Goal: Task Accomplishment & Management: Manage account settings

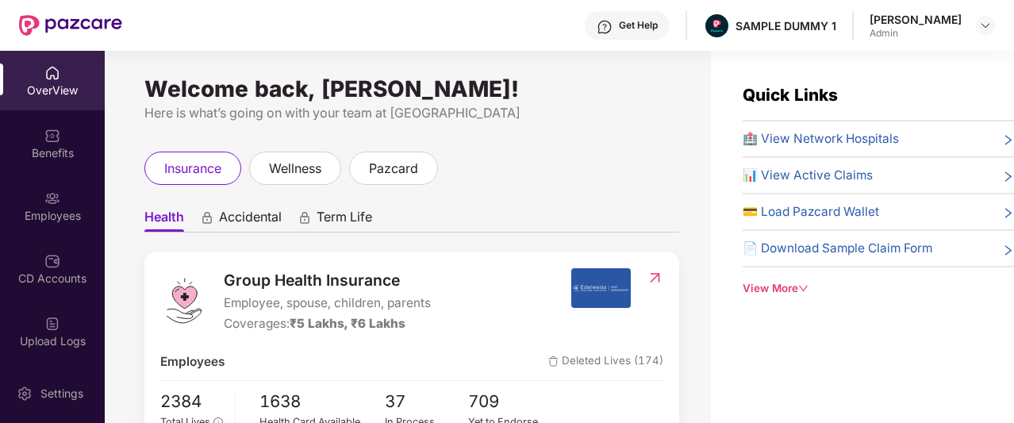
click at [631, 30] on div "Get Help" at bounding box center [638, 25] width 39 height 13
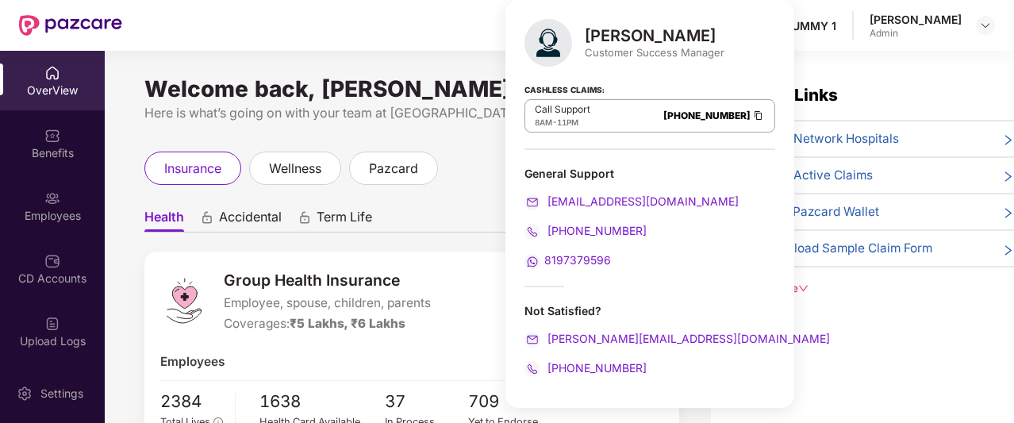
click at [448, 150] on div "Welcome back, [PERSON_NAME]! Here is what’s going on with your team at Pazcare …" at bounding box center [408, 246] width 606 height 391
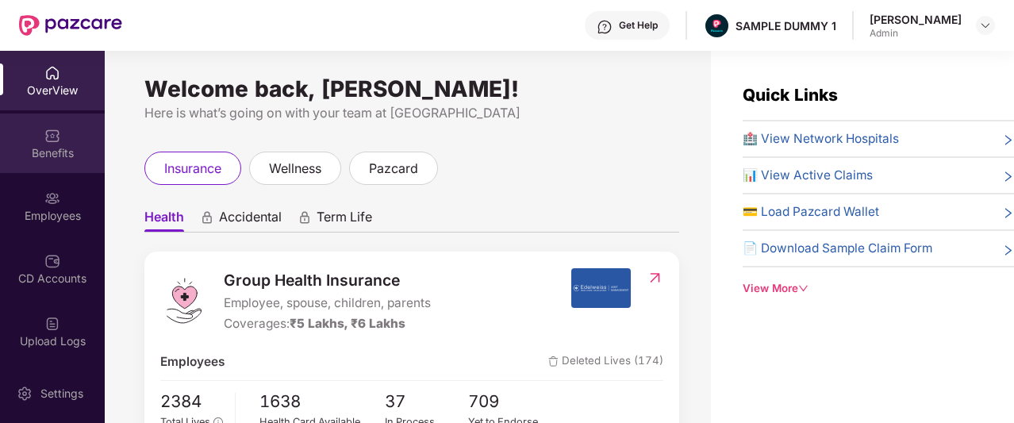
click at [40, 121] on div "Benefits" at bounding box center [52, 143] width 105 height 60
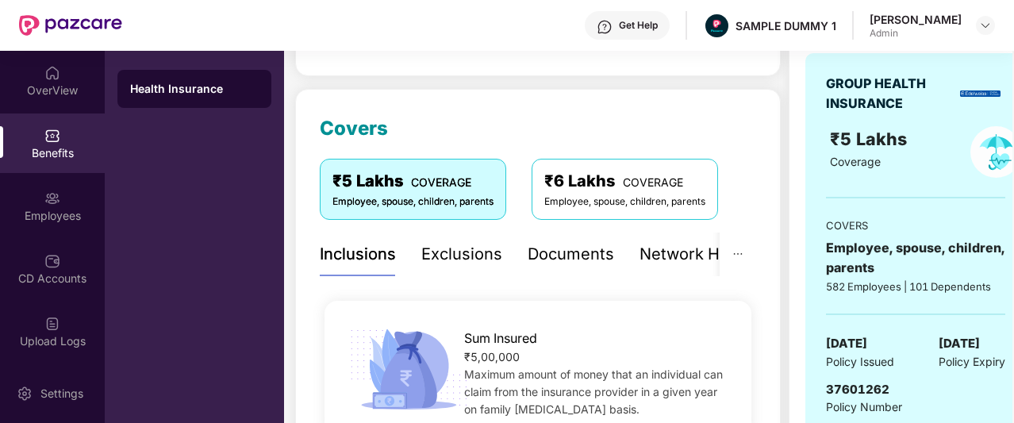
scroll to position [160, 0]
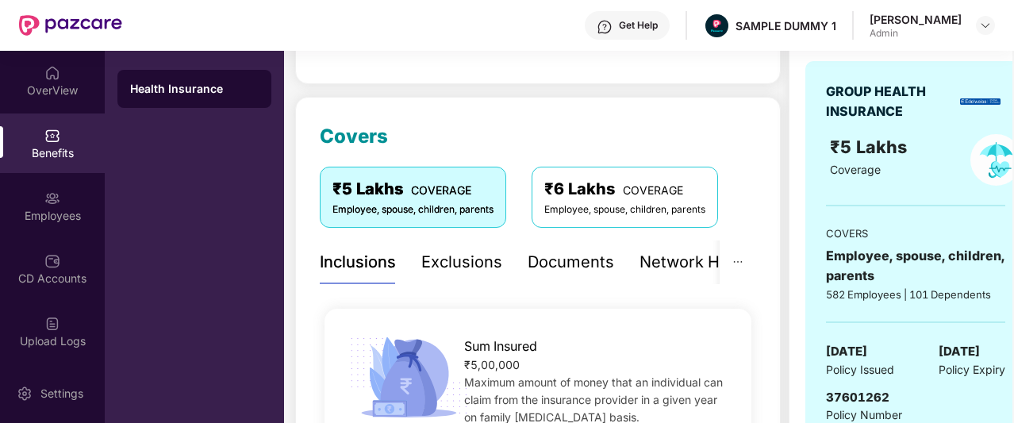
click at [561, 269] on div "Documents" at bounding box center [571, 262] width 86 height 25
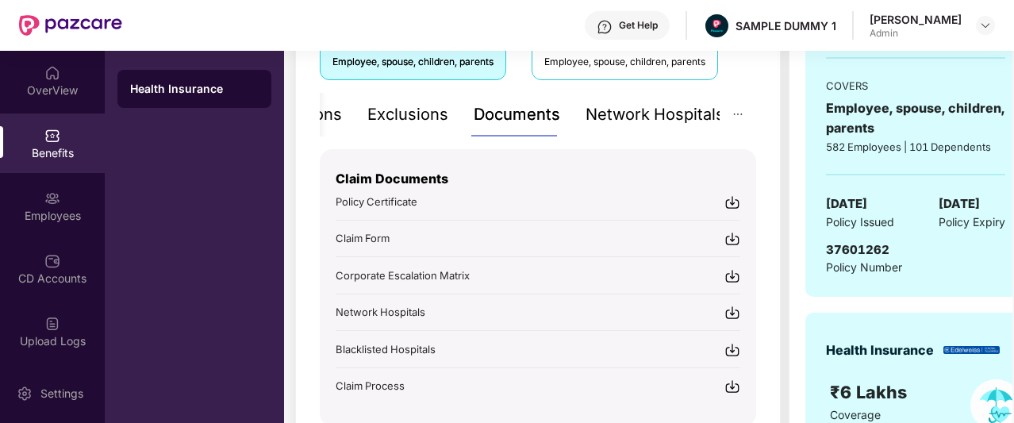
scroll to position [333, 0]
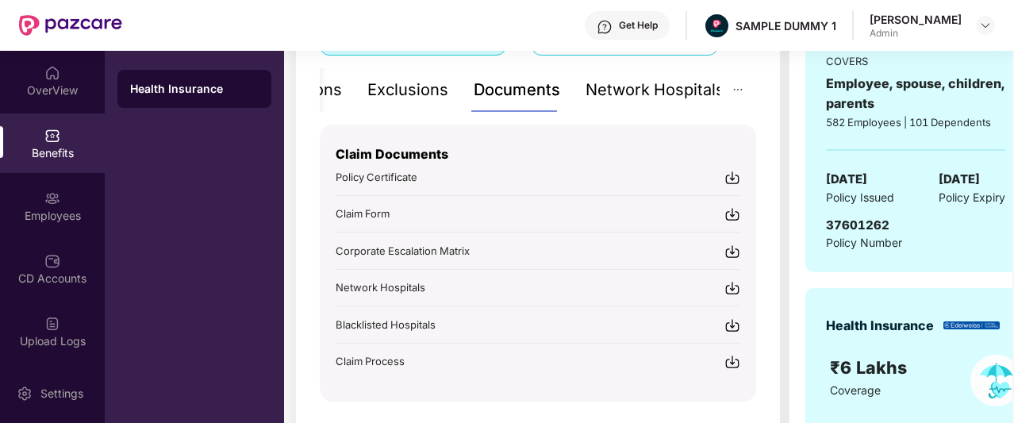
click at [611, 95] on div "Network Hospitals" at bounding box center [655, 90] width 139 height 25
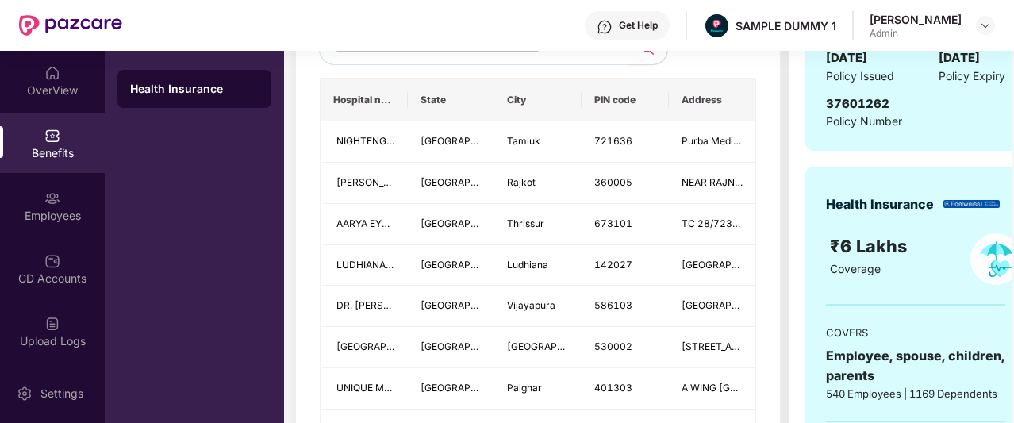
scroll to position [455, 0]
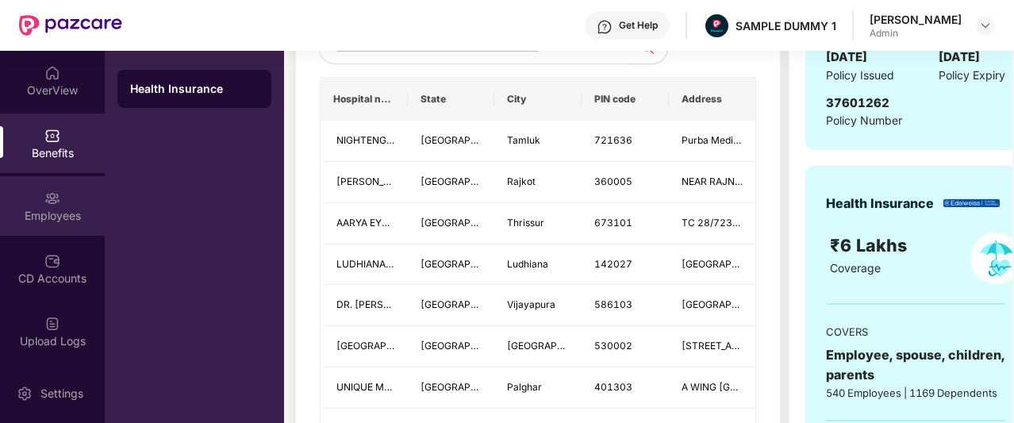
click at [71, 198] on div "Employees" at bounding box center [52, 206] width 105 height 60
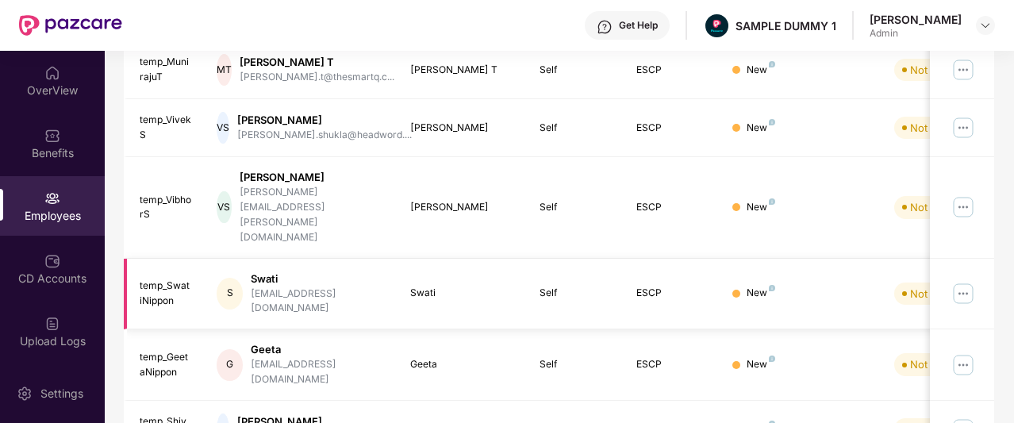
scroll to position [0, 0]
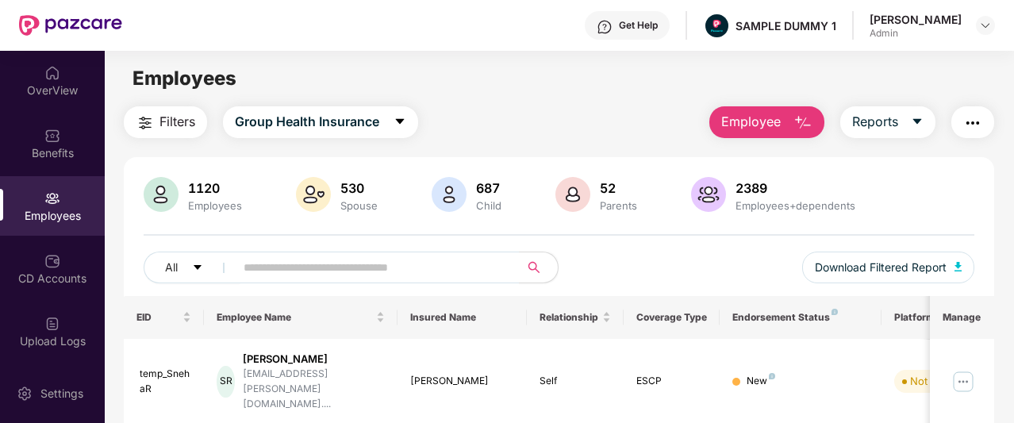
click at [778, 124] on span "Employee" at bounding box center [751, 122] width 60 height 20
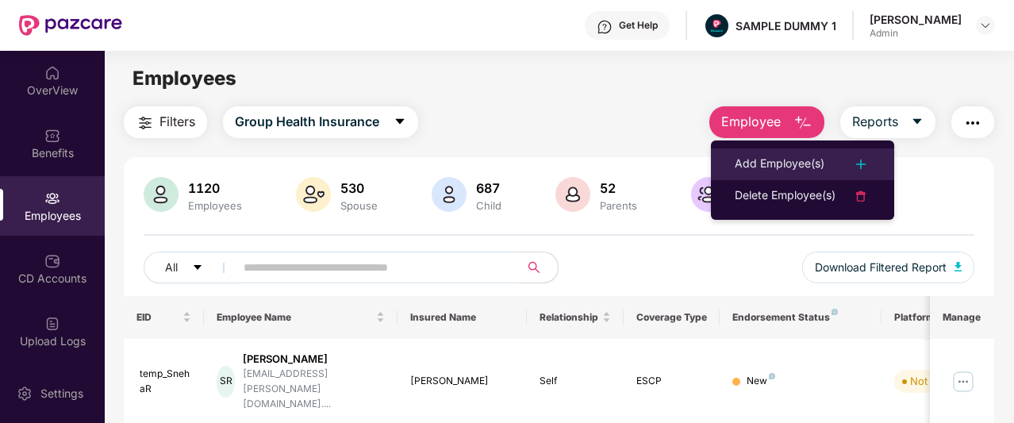
click at [784, 159] on div "Add Employee(s)" at bounding box center [780, 164] width 90 height 19
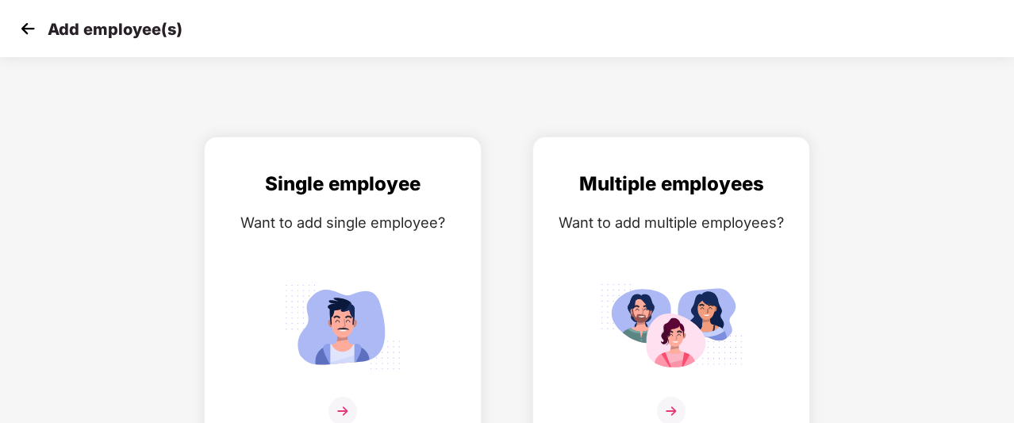
click at [25, 29] on img at bounding box center [28, 29] width 24 height 24
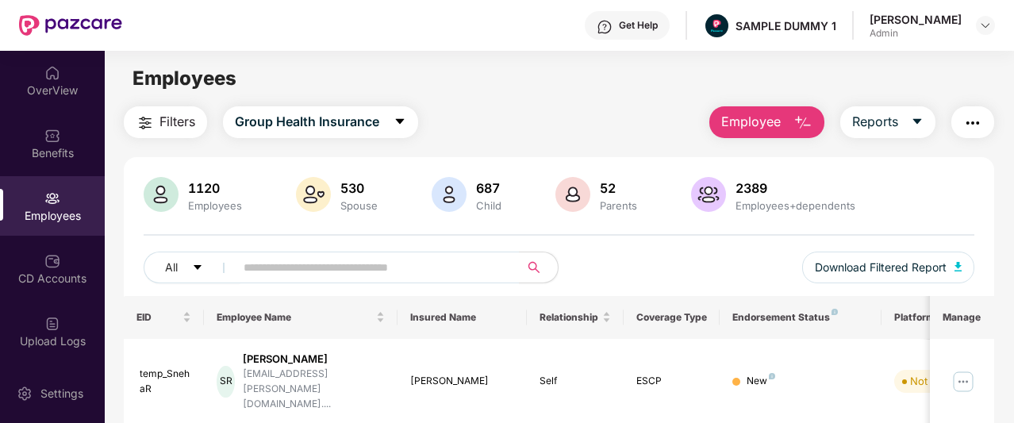
click at [755, 127] on span "Employee" at bounding box center [751, 122] width 60 height 20
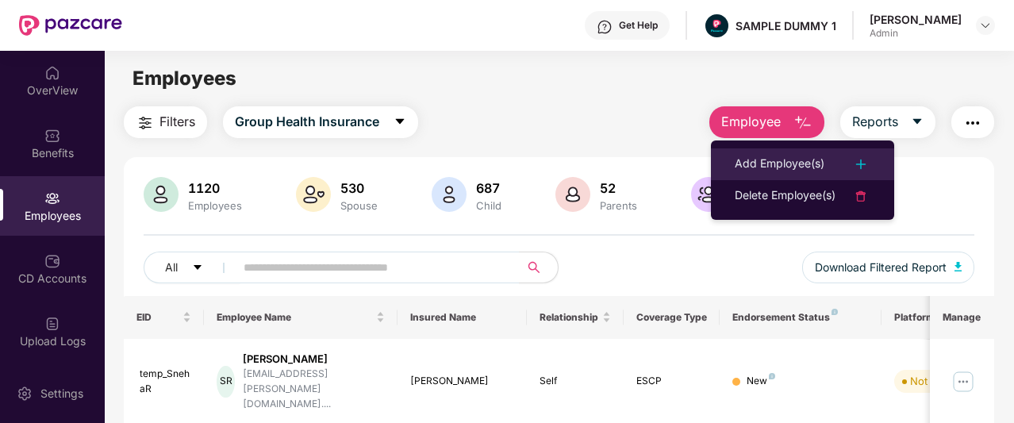
click at [750, 159] on div "Add Employee(s)" at bounding box center [780, 164] width 90 height 19
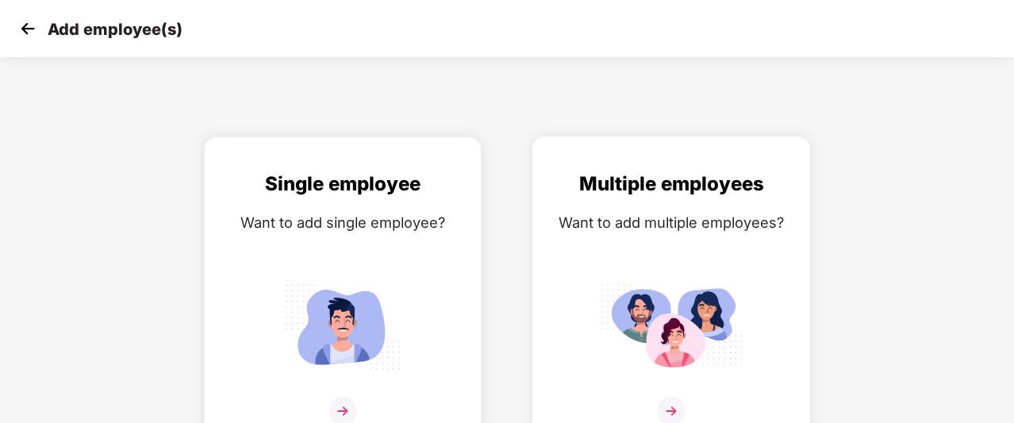
scroll to position [25, 0]
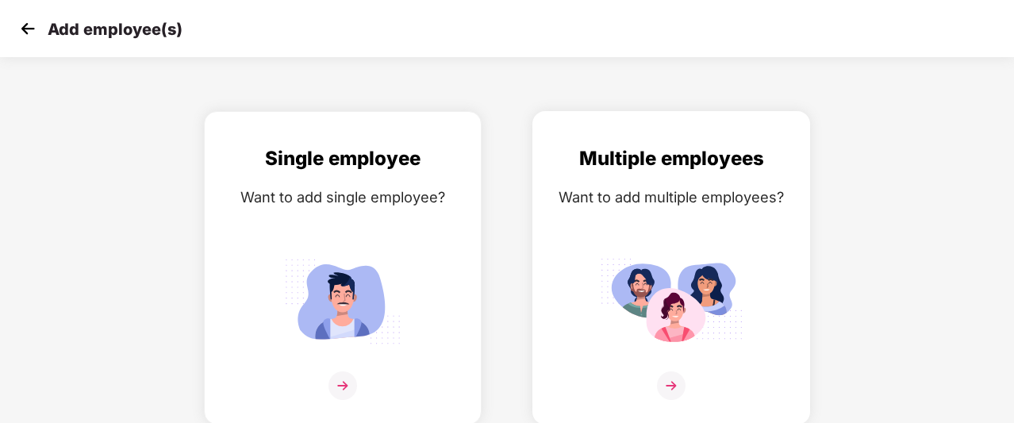
click at [679, 348] on img at bounding box center [671, 301] width 143 height 99
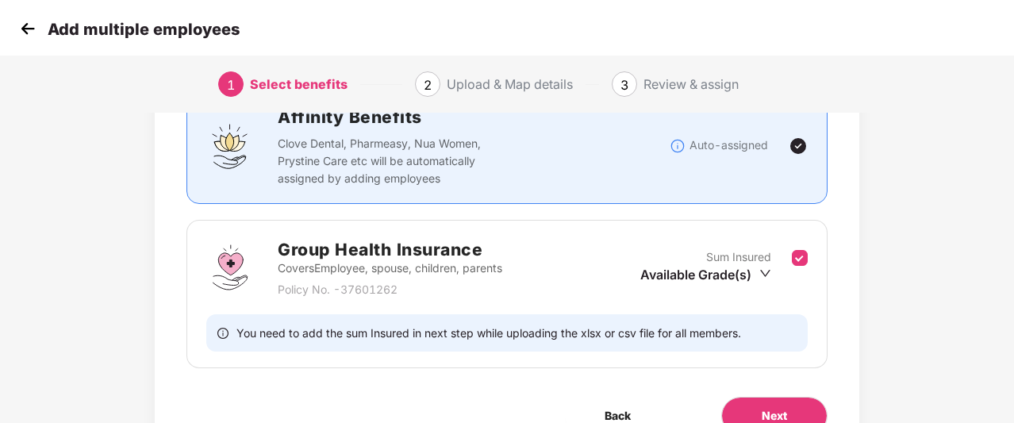
scroll to position [215, 2]
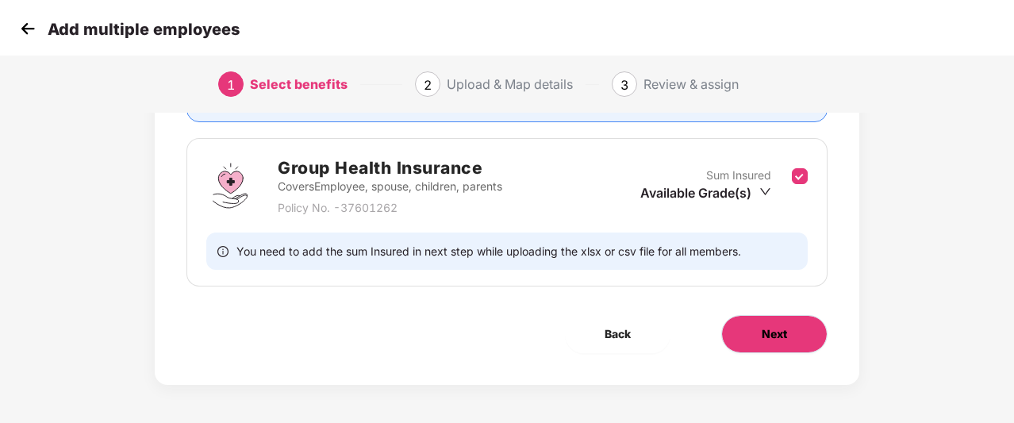
click at [773, 344] on button "Next" at bounding box center [774, 334] width 106 height 38
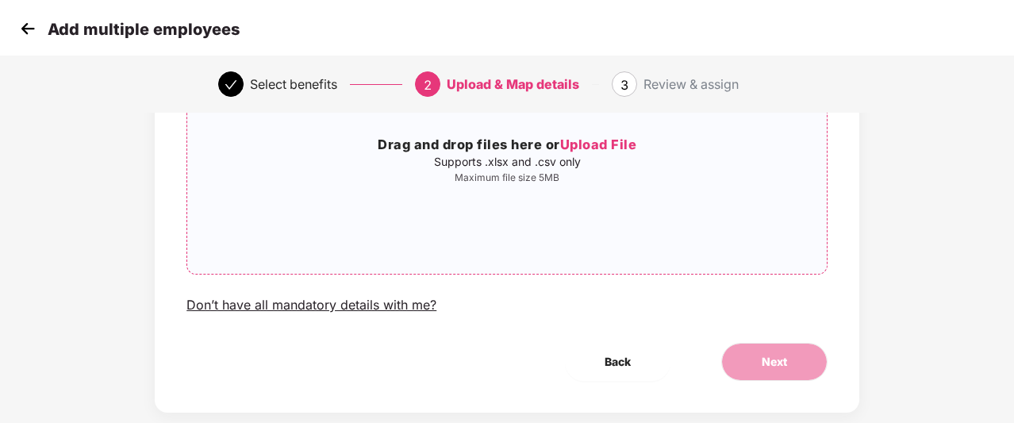
scroll to position [179, 1]
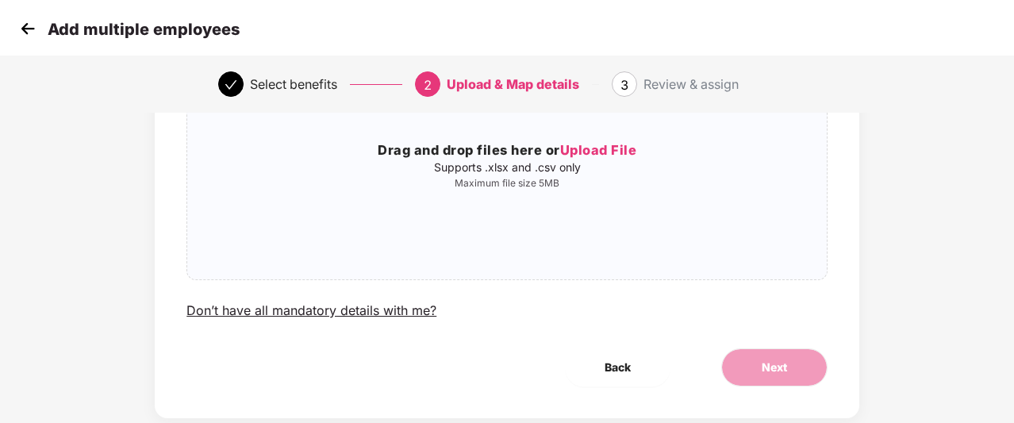
click at [29, 40] on img at bounding box center [28, 29] width 24 height 24
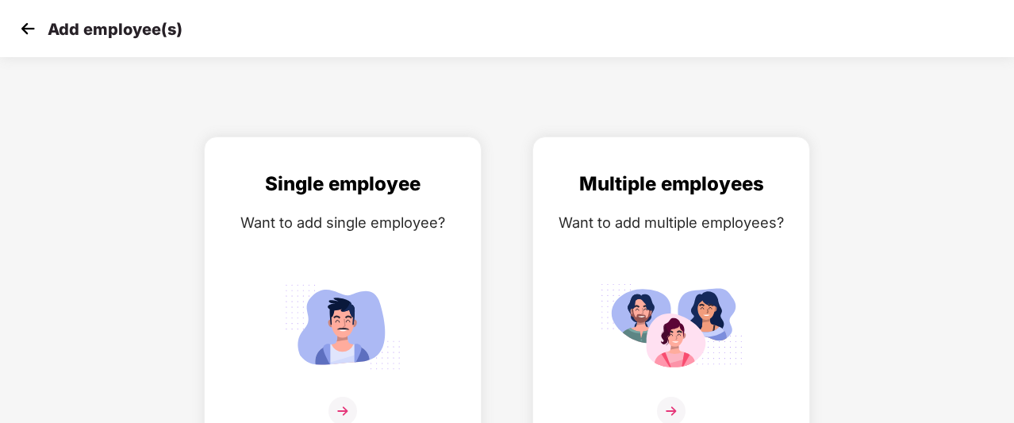
click at [22, 39] on img at bounding box center [28, 29] width 24 height 24
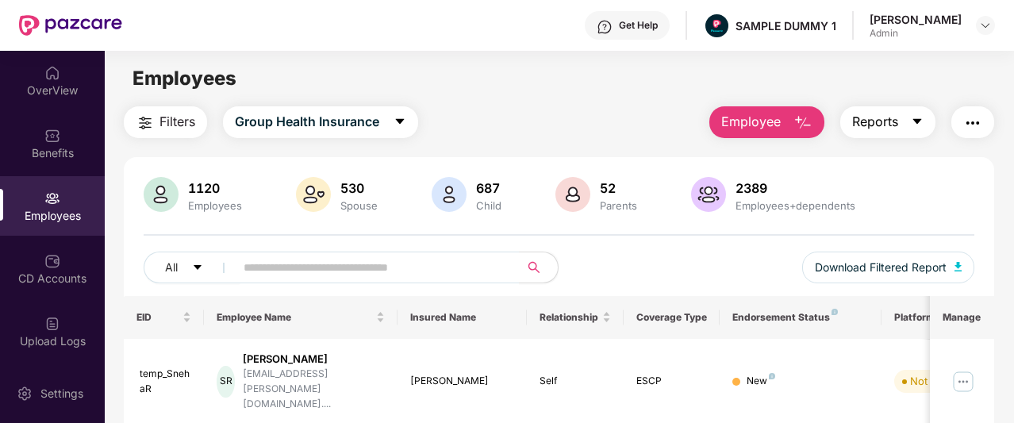
click at [882, 134] on button "Reports" at bounding box center [887, 122] width 95 height 32
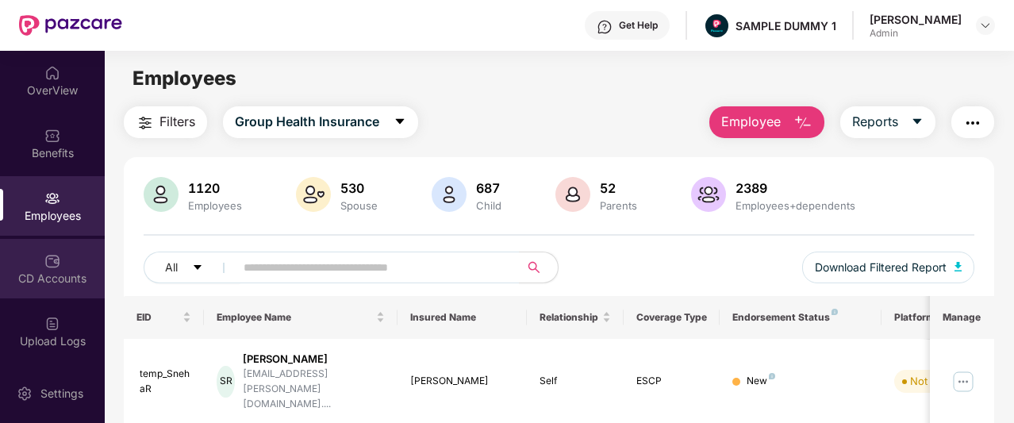
click at [80, 267] on div "CD Accounts" at bounding box center [52, 269] width 105 height 60
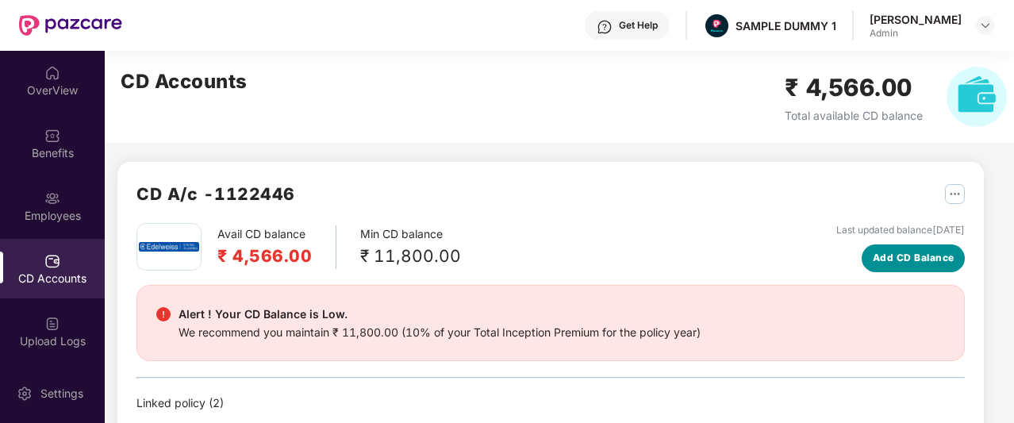
click at [926, 259] on span "Add CD Balance" at bounding box center [914, 258] width 82 height 15
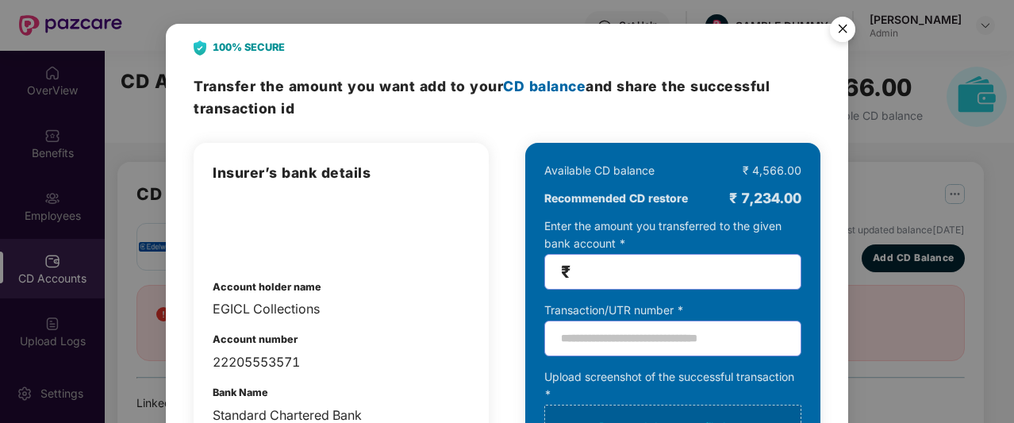
click at [848, 23] on img "Close" at bounding box center [843, 32] width 44 height 44
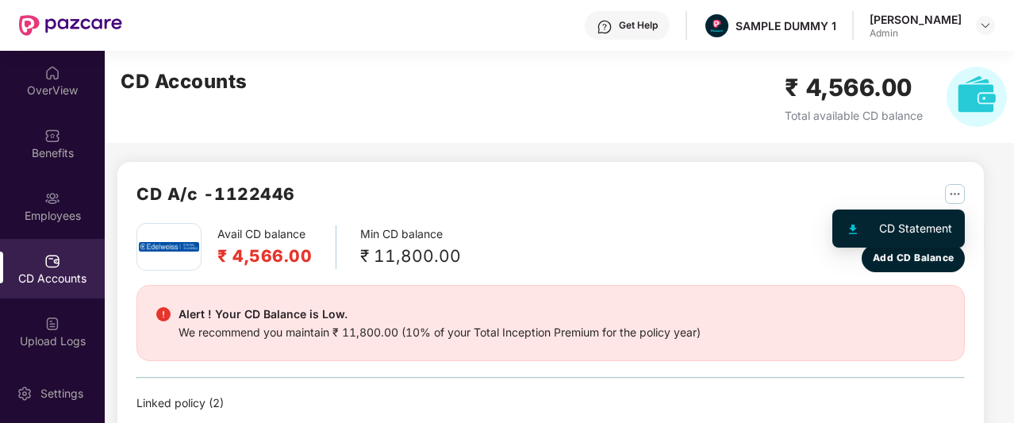
click at [948, 198] on img "button" at bounding box center [955, 194] width 20 height 20
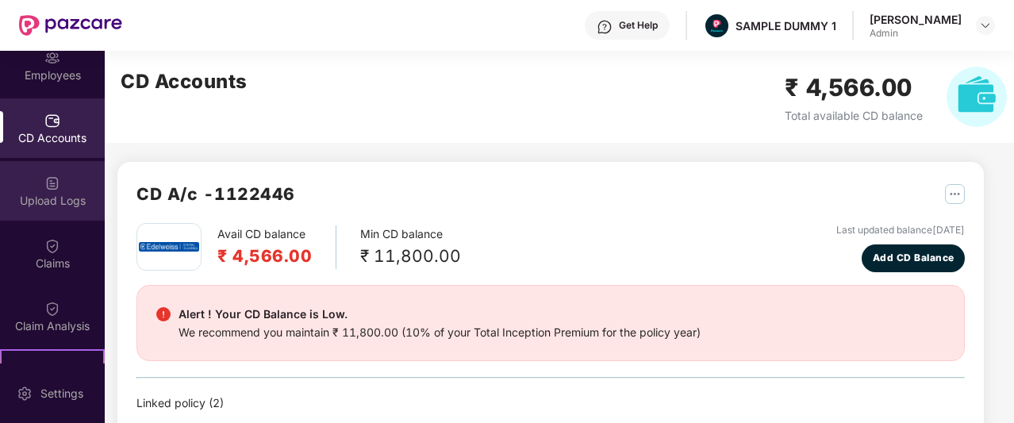
scroll to position [162, 0]
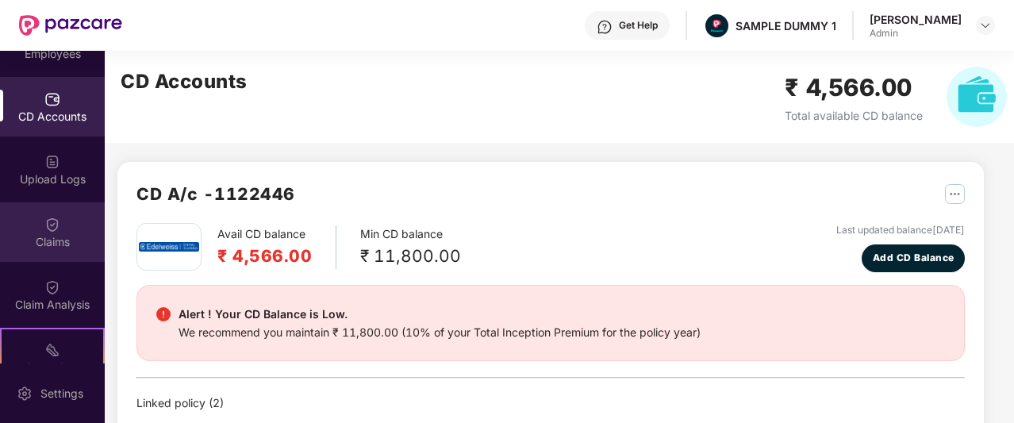
click at [54, 232] on img at bounding box center [52, 225] width 16 height 16
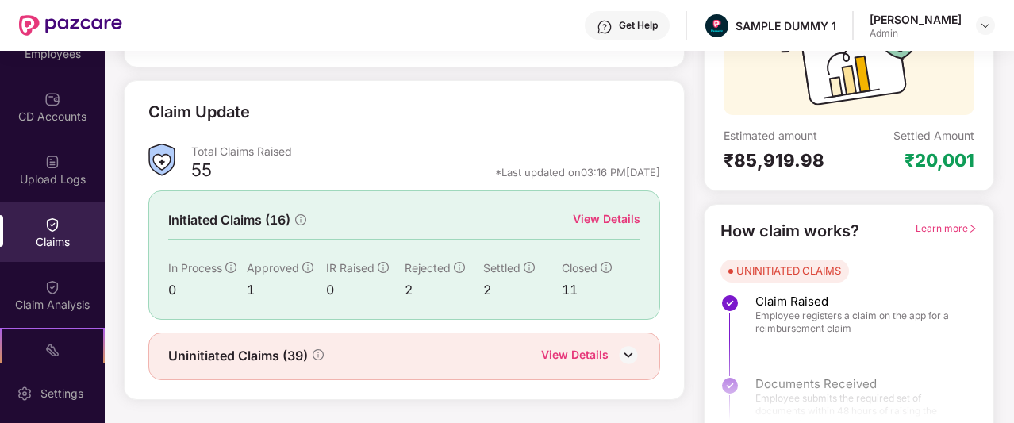
scroll to position [174, 0]
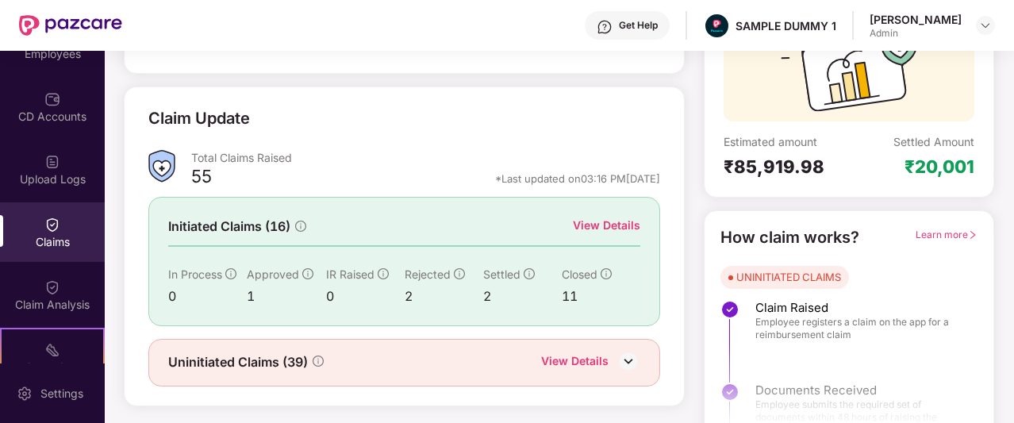
click at [621, 231] on div "View Details" at bounding box center [606, 225] width 67 height 17
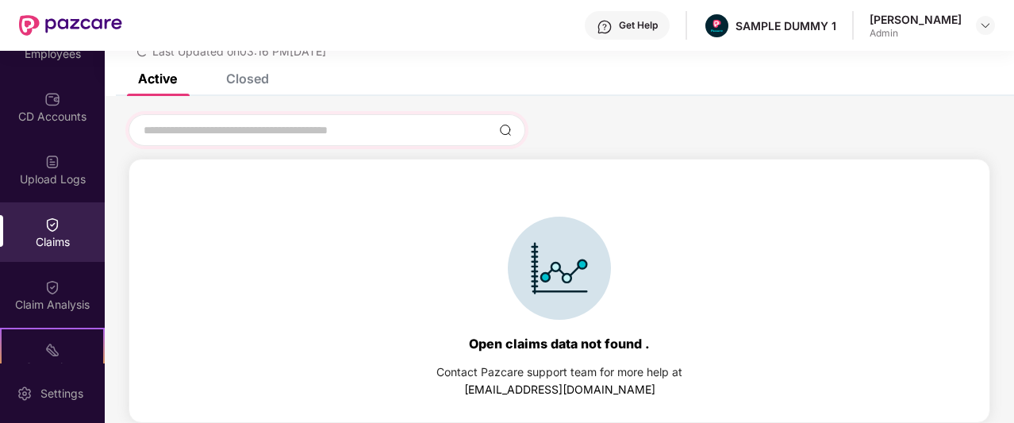
scroll to position [1, 0]
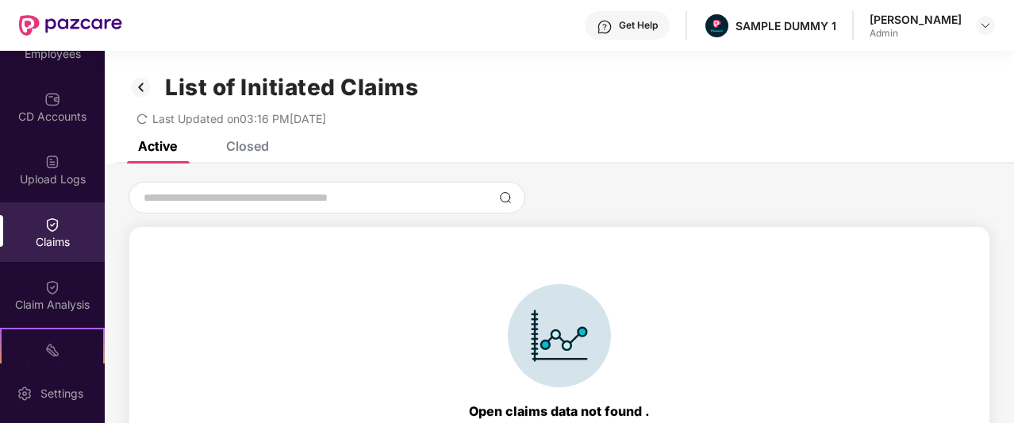
click at [248, 139] on div "List of Initiated Claims Last Updated on 03:16 PM[DATE]" at bounding box center [559, 95] width 909 height 91
click at [248, 140] on div "List of Initiated Claims Last Updated on 03:16 PM[DATE]" at bounding box center [559, 95] width 909 height 91
click at [243, 150] on div "Closed" at bounding box center [247, 146] width 43 height 16
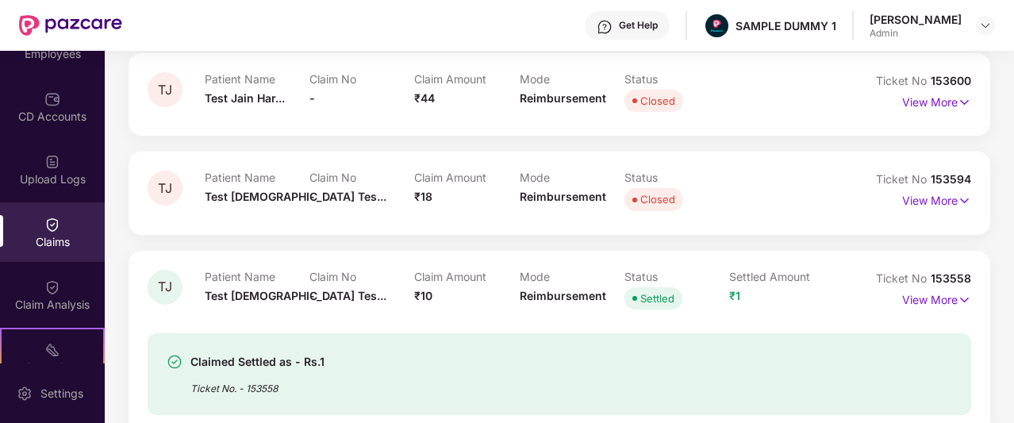
scroll to position [0, 0]
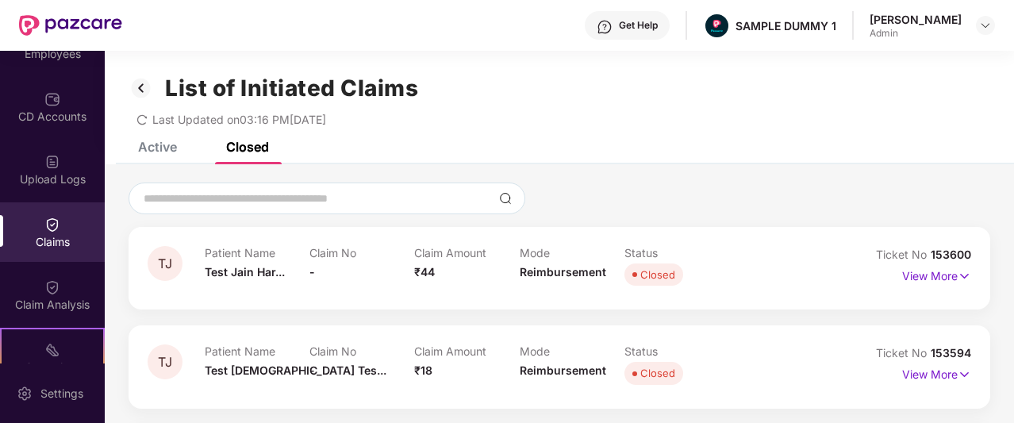
click at [986, 39] on div "Get Help SAMPLE DUMMY 1 [PERSON_NAME] Admin" at bounding box center [558, 25] width 873 height 51
click at [984, 30] on img at bounding box center [985, 25] width 13 height 13
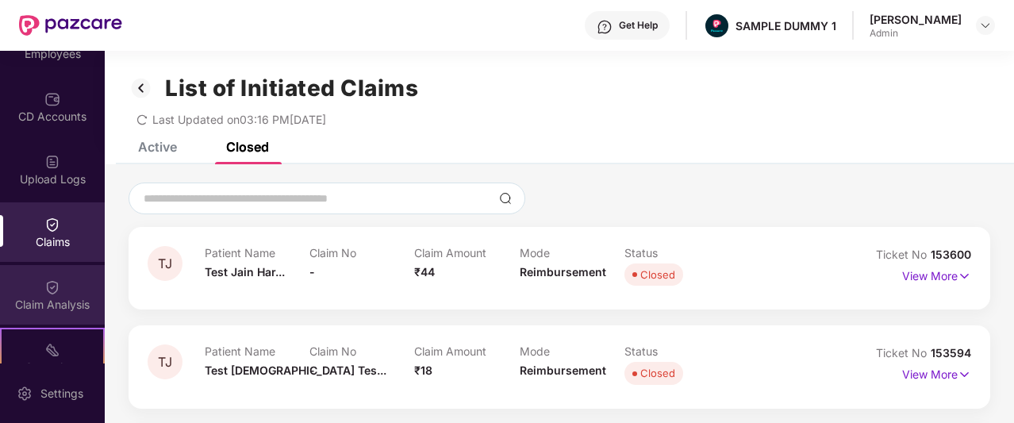
click at [40, 277] on div "Claim Analysis" at bounding box center [52, 295] width 105 height 60
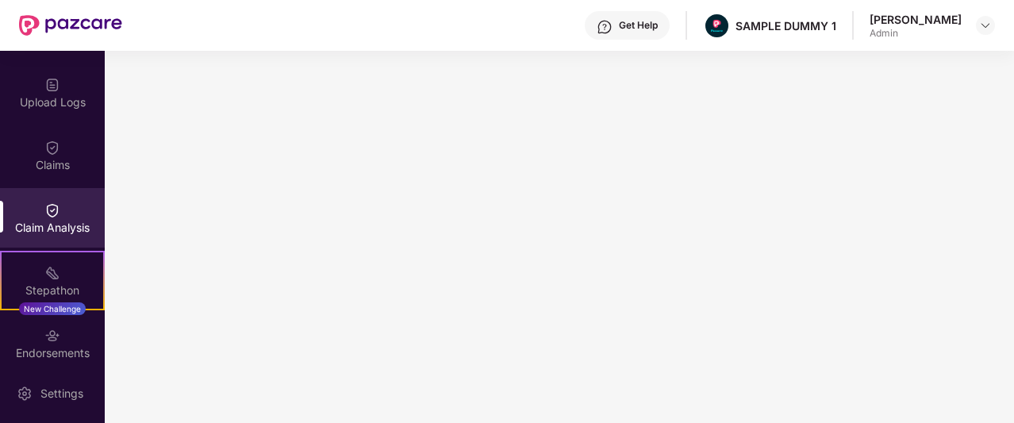
scroll to position [303, 0]
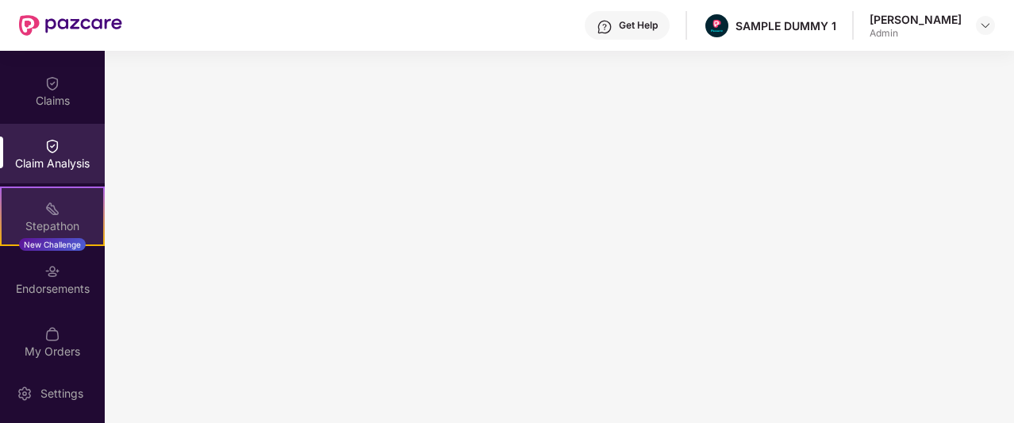
click at [62, 225] on div "Stepathon" at bounding box center [53, 226] width 102 height 16
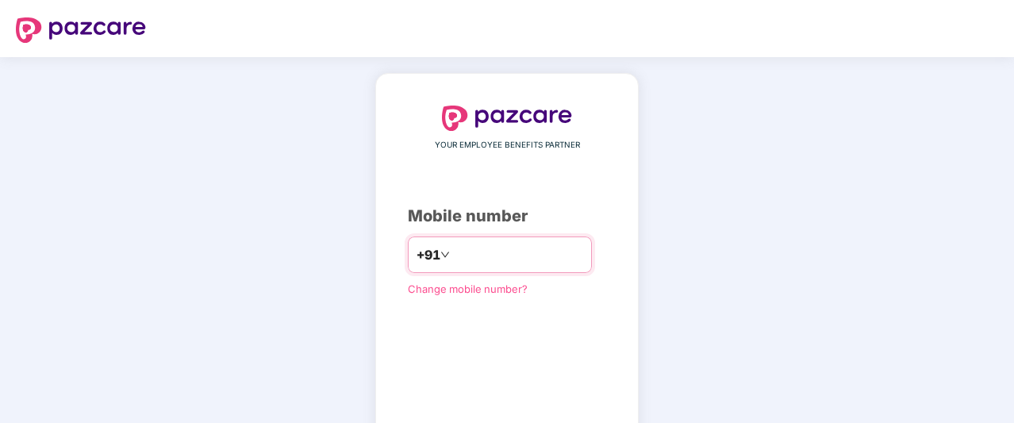
click at [475, 252] on input "number" at bounding box center [518, 254] width 130 height 25
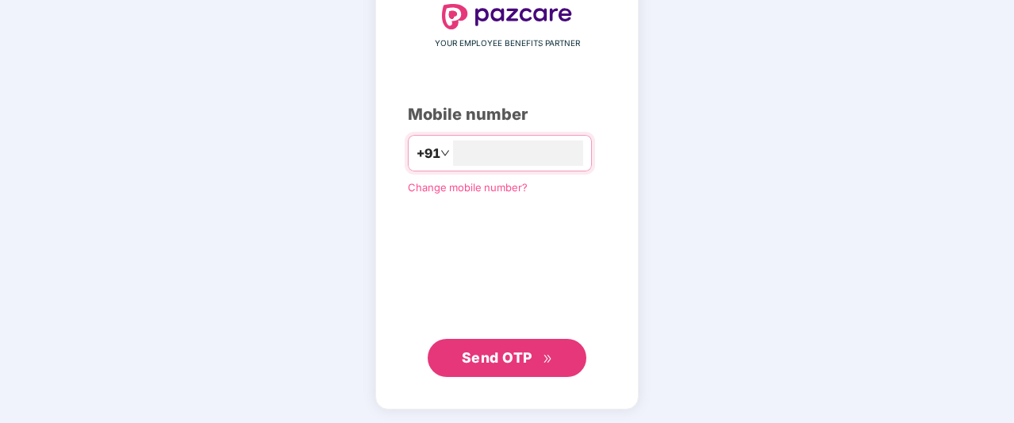
type input "**********"
click at [536, 364] on span "Send OTP" at bounding box center [507, 356] width 91 height 22
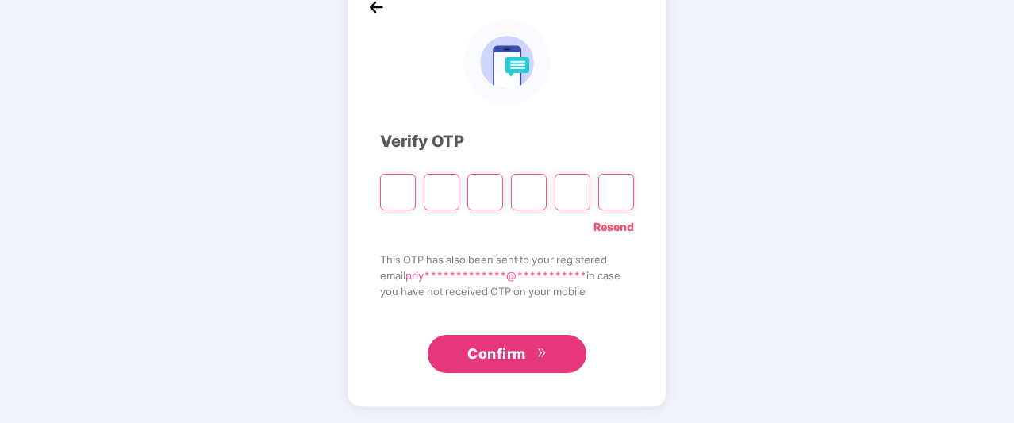
scroll to position [94, 0]
type input "*"
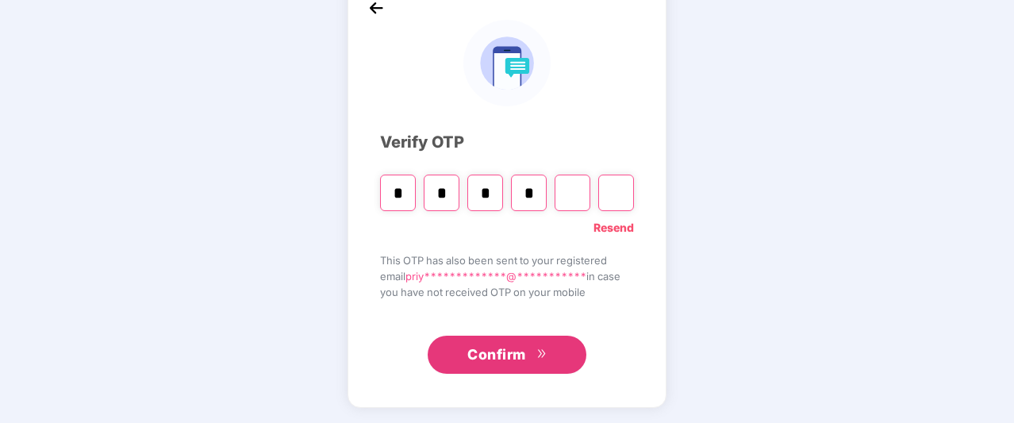
type input "*"
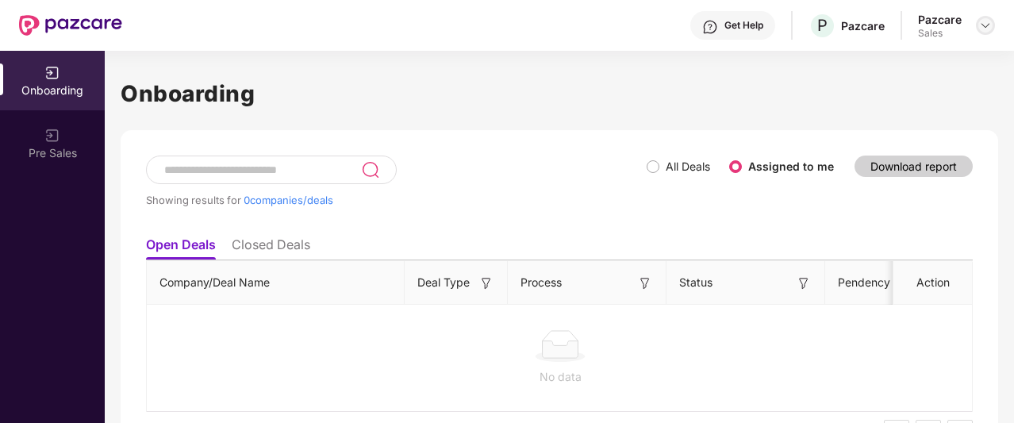
click at [979, 25] on img at bounding box center [985, 25] width 13 height 13
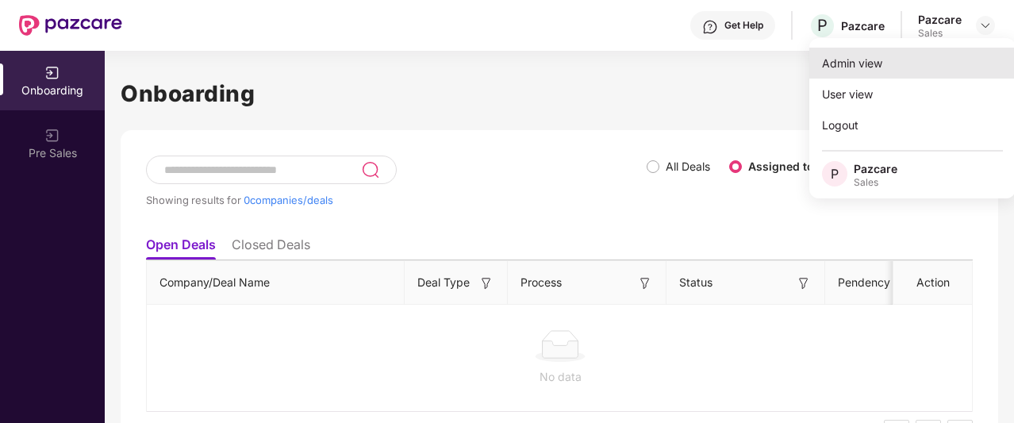
click at [879, 69] on div "Admin view" at bounding box center [912, 63] width 206 height 31
